Goal: Task Accomplishment & Management: Use online tool/utility

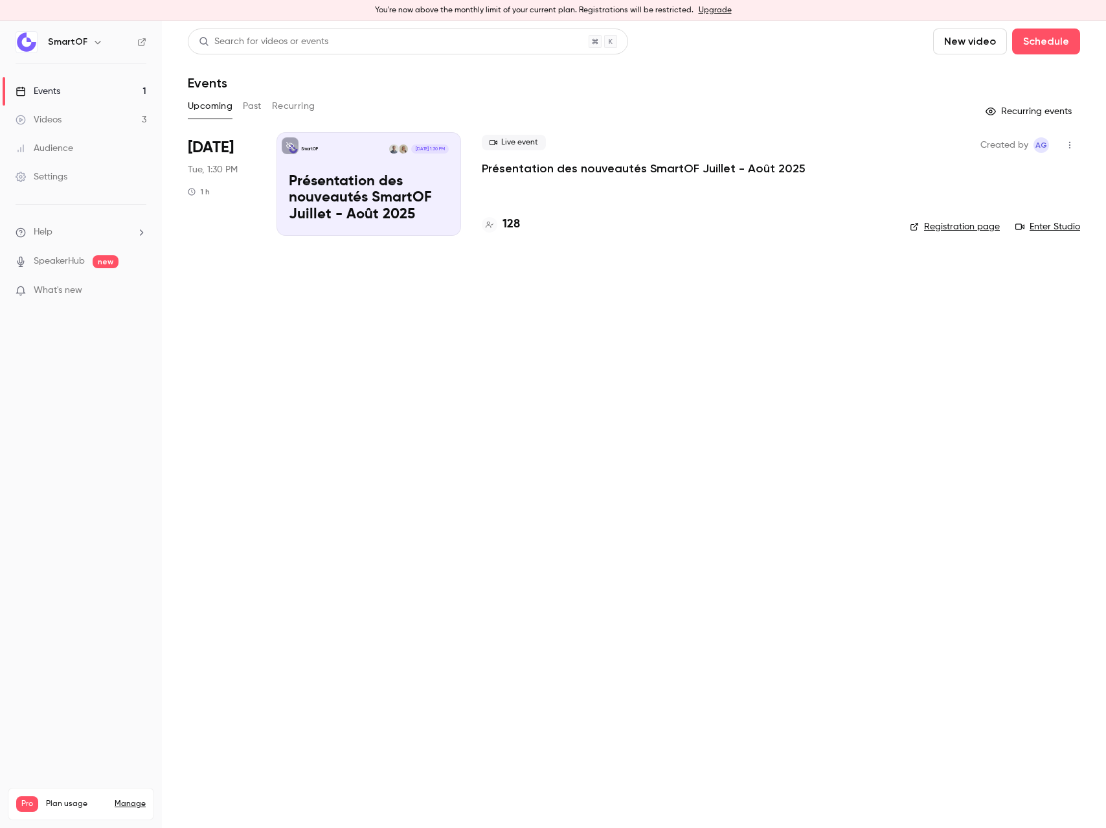
click at [94, 95] on link "Events 1" at bounding box center [81, 91] width 162 height 29
click at [1039, 46] on button "Schedule" at bounding box center [1047, 42] width 68 height 26
click at [1001, 76] on div "One time event" at bounding box center [1020, 77] width 98 height 13
